Goal: Information Seeking & Learning: Learn about a topic

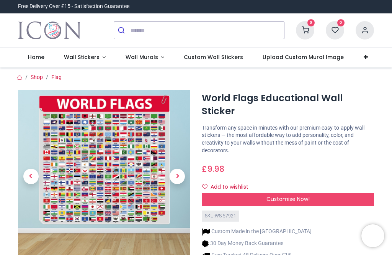
click at [178, 176] on span "Next" at bounding box center [177, 176] width 15 height 15
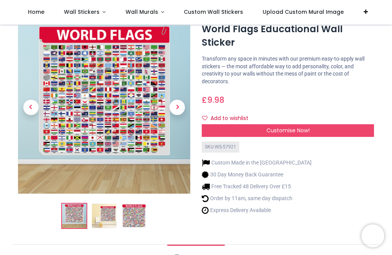
scroll to position [26, 0]
click at [177, 106] on span "Next" at bounding box center [177, 107] width 15 height 15
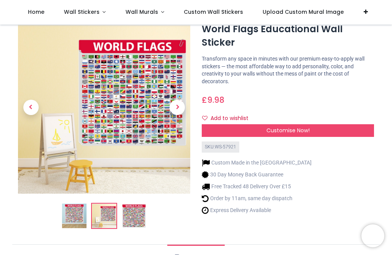
click at [178, 112] on span "Next" at bounding box center [177, 107] width 15 height 15
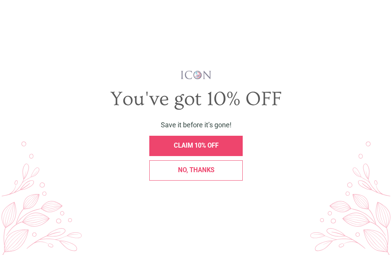
scroll to position [0, 0]
click at [381, 14] on span "X" at bounding box center [382, 14] width 6 height 9
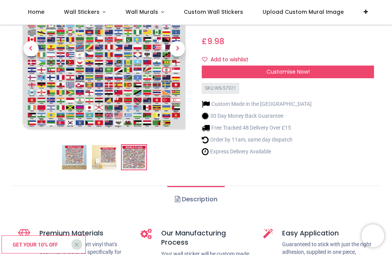
scroll to position [85, 0]
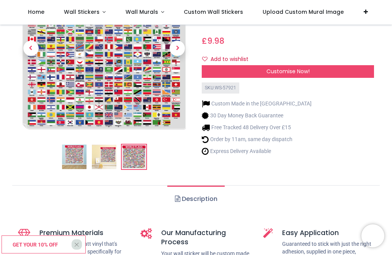
click at [204, 200] on link "Description" at bounding box center [195, 198] width 57 height 27
click at [198, 193] on link "Description" at bounding box center [195, 198] width 57 height 27
click at [184, 199] on link "Description" at bounding box center [195, 198] width 57 height 27
click at [197, 197] on link "Description" at bounding box center [195, 198] width 57 height 27
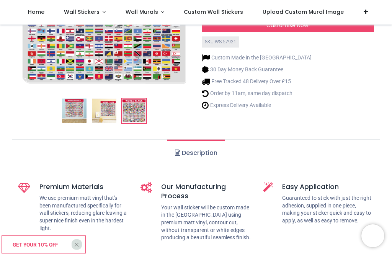
scroll to position [133, 0]
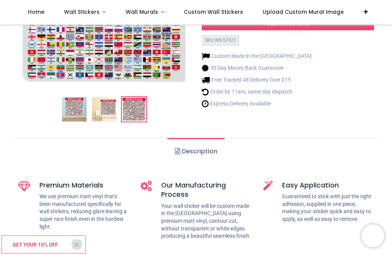
click at [184, 151] on link "Description" at bounding box center [195, 151] width 57 height 27
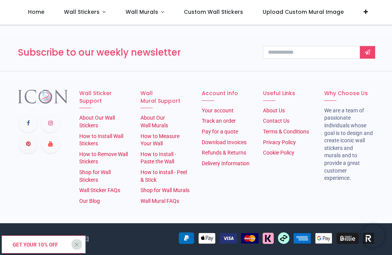
scroll to position [1330, 0]
click at [102, 117] on link "About Our Wall Stickers" at bounding box center [97, 122] width 36 height 14
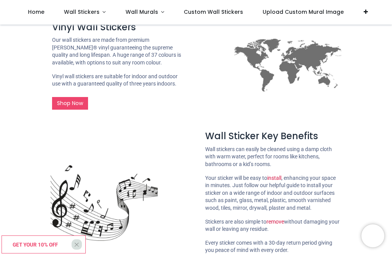
scroll to position [374, 0]
